Goal: Task Accomplishment & Management: Use online tool/utility

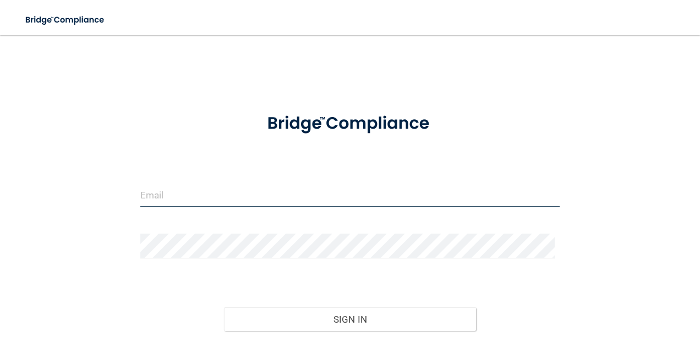
click at [252, 202] on input "email" at bounding box center [350, 195] width 420 height 25
type input "[EMAIL_ADDRESS][DOMAIN_NAME]"
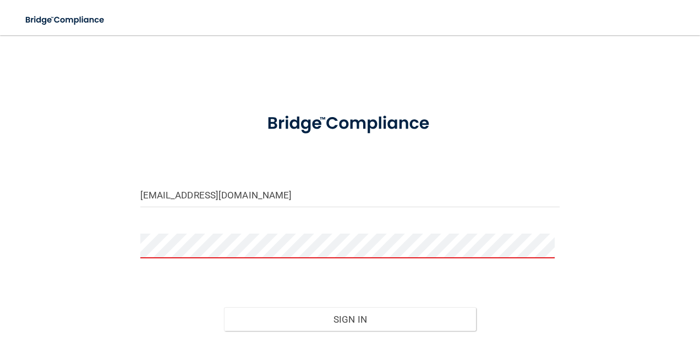
click at [689, 25] on nav "Toggle navigation Manage My Enterprise Manage My Location" at bounding box center [350, 17] width 700 height 35
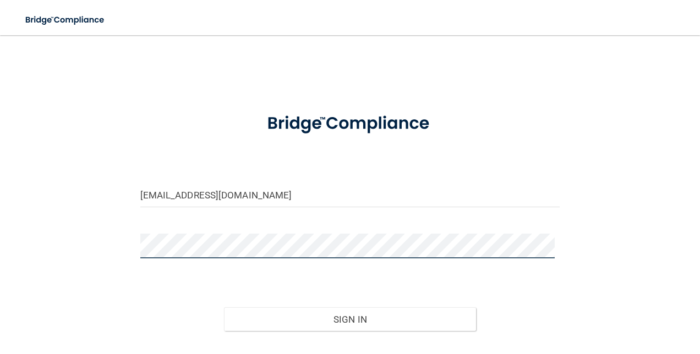
click at [224, 308] on button "Sign In" at bounding box center [350, 320] width 252 height 24
